Goal: Task Accomplishment & Management: Manage account settings

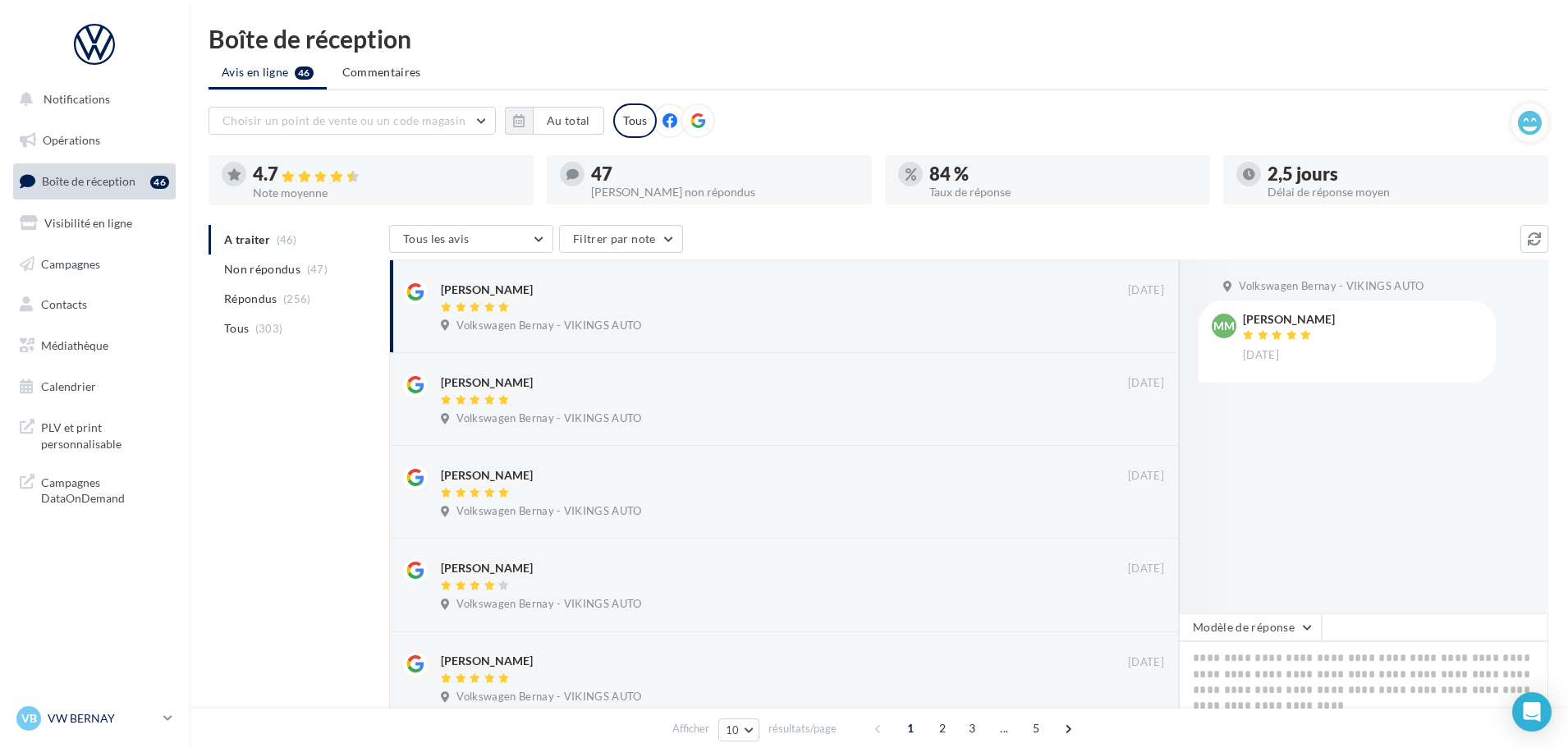
click at [75, 706] on div "VB VW BERNAY vw-ber-vau" at bounding box center [86, 718] width 140 height 25
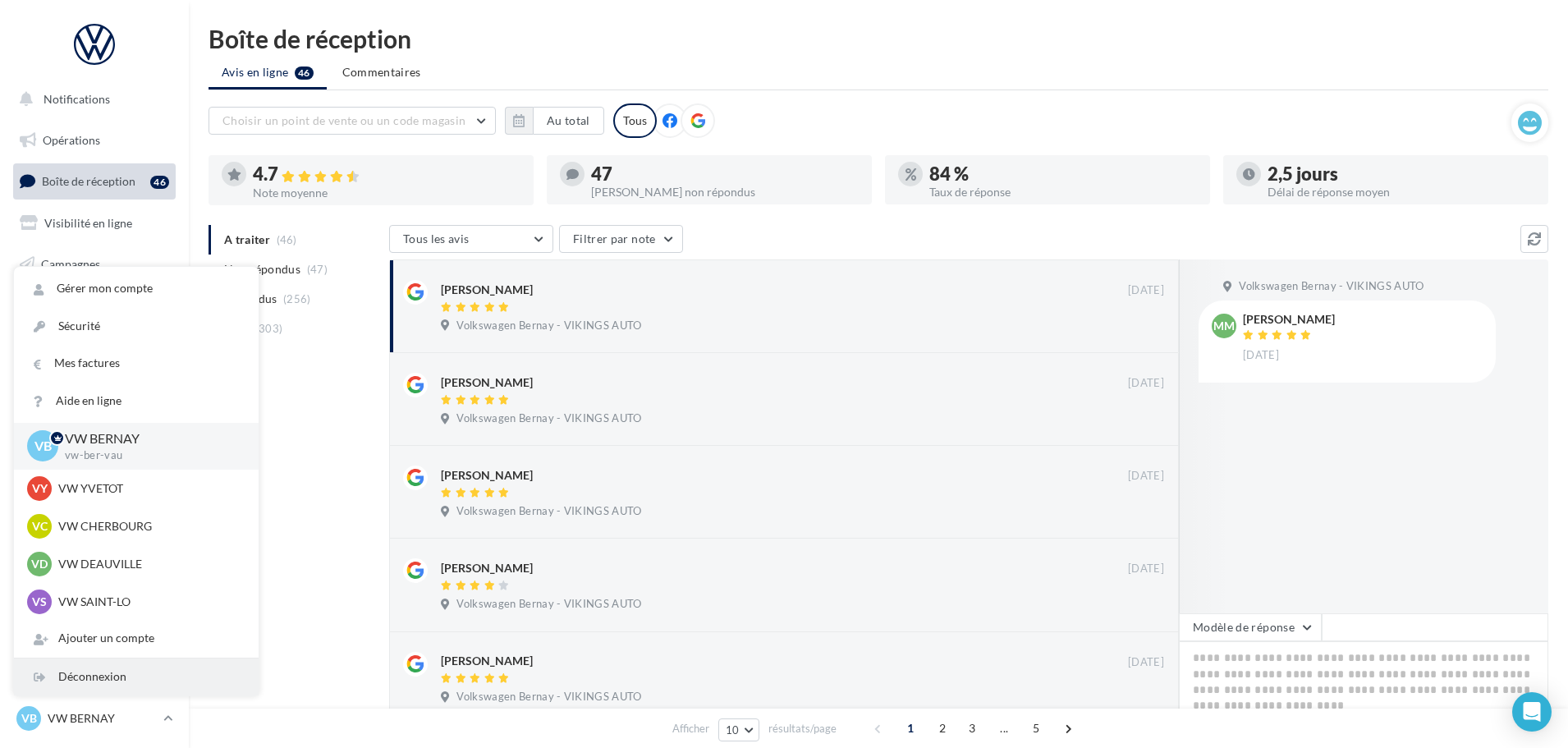
click at [89, 688] on div "Déconnexion" at bounding box center [136, 677] width 245 height 37
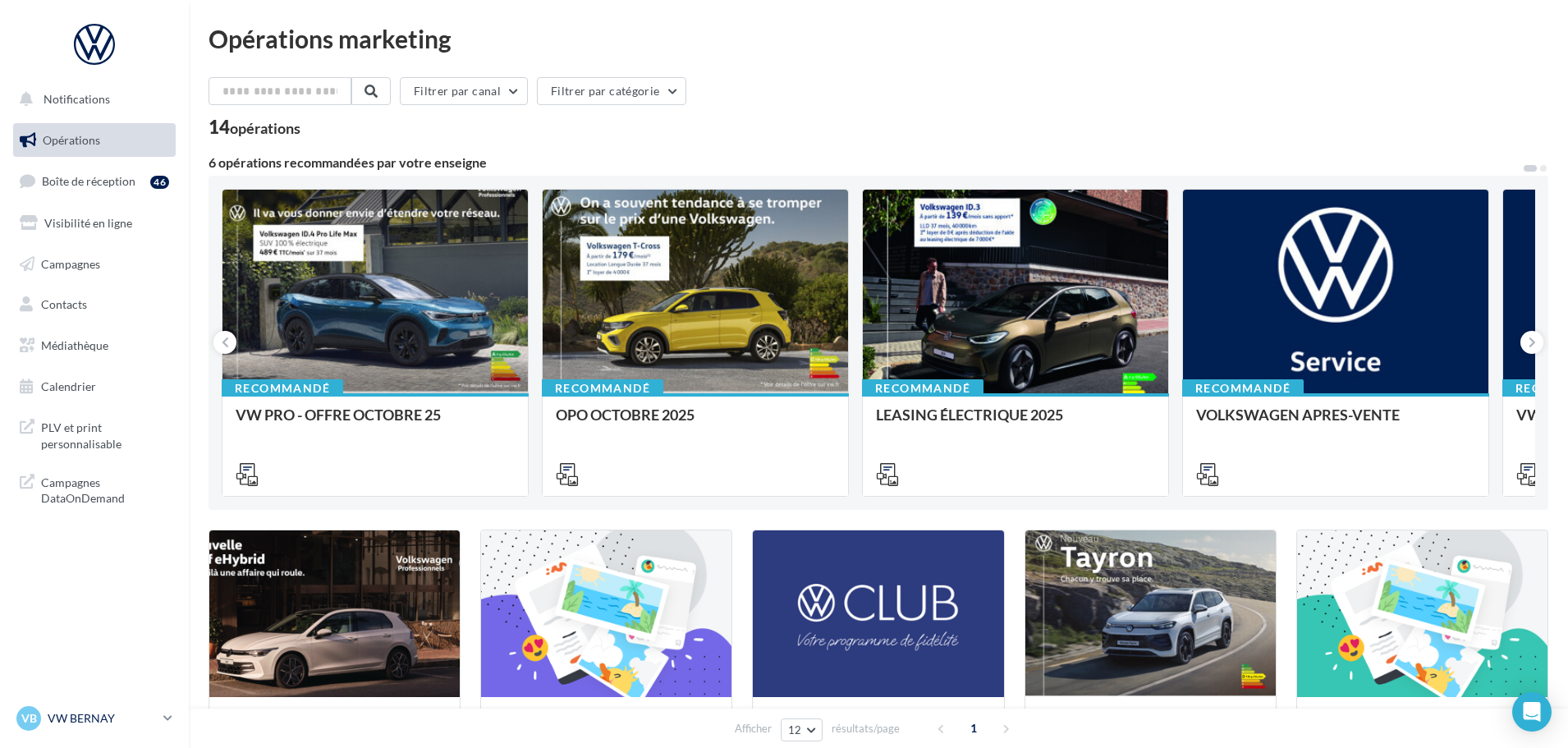
click at [90, 731] on link "VB VW BERNAY vw-ber-vau" at bounding box center [94, 719] width 163 height 31
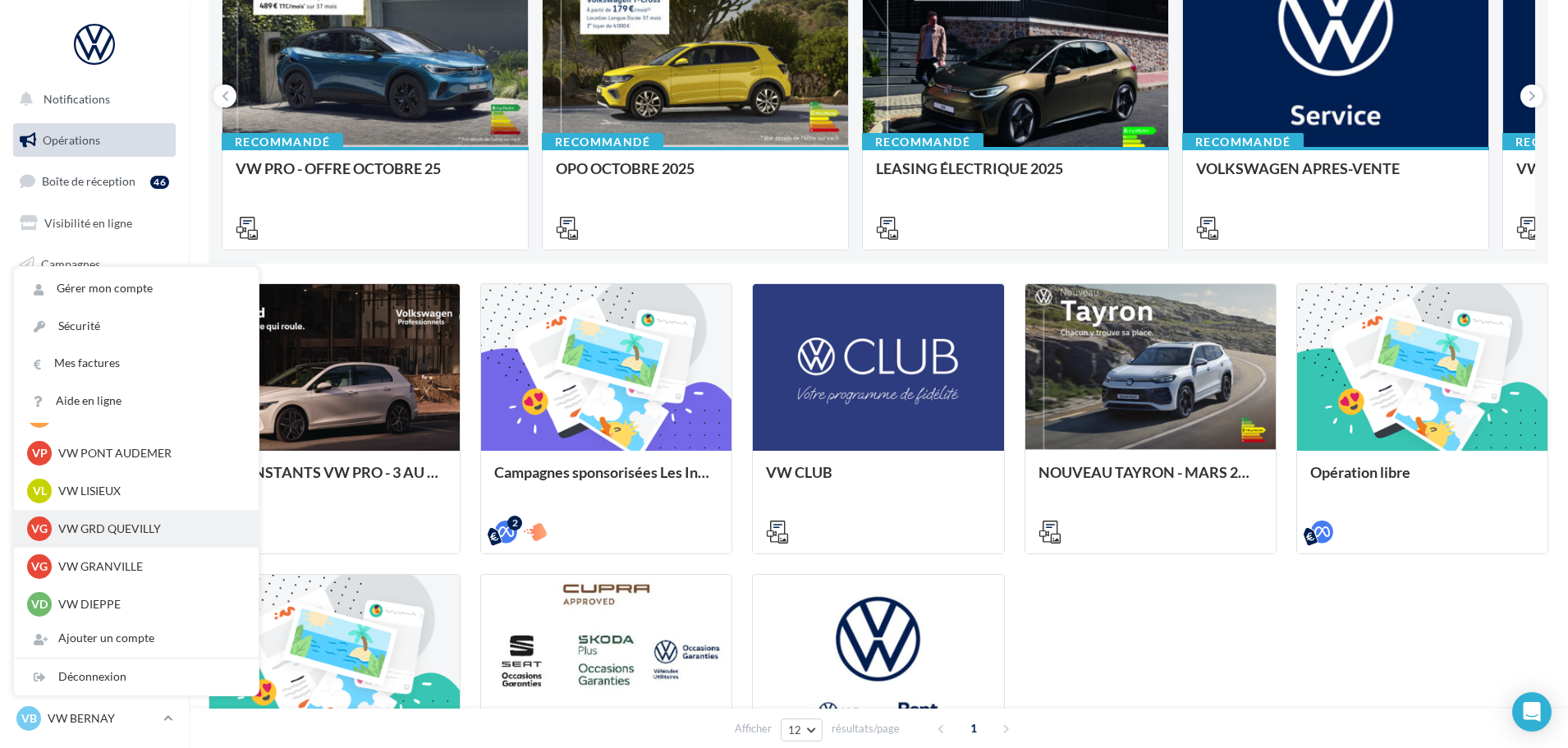
scroll to position [329, 0]
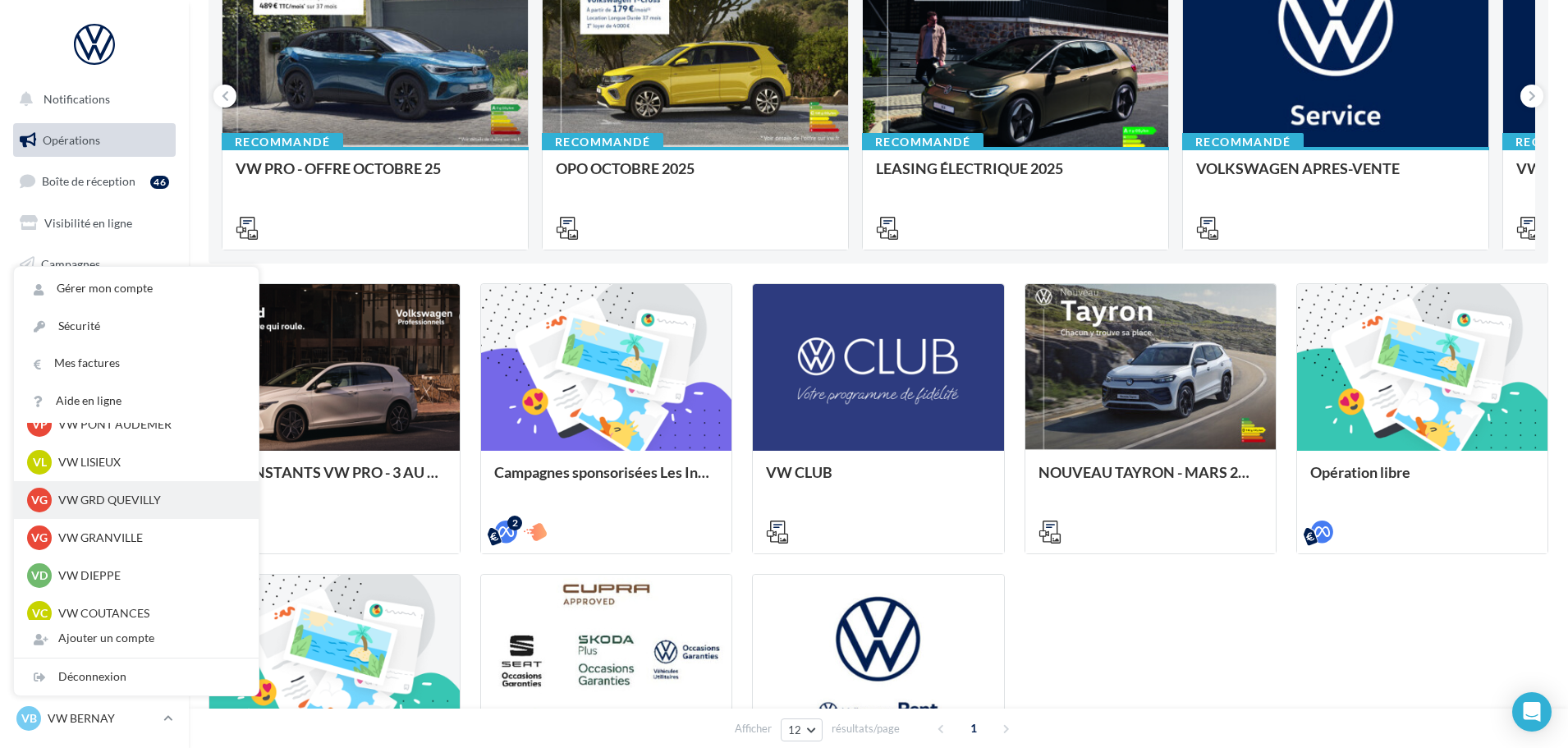
click at [113, 501] on p "VW GRD QUEVILLY" at bounding box center [148, 500] width 181 height 16
